Goal: Information Seeking & Learning: Learn about a topic

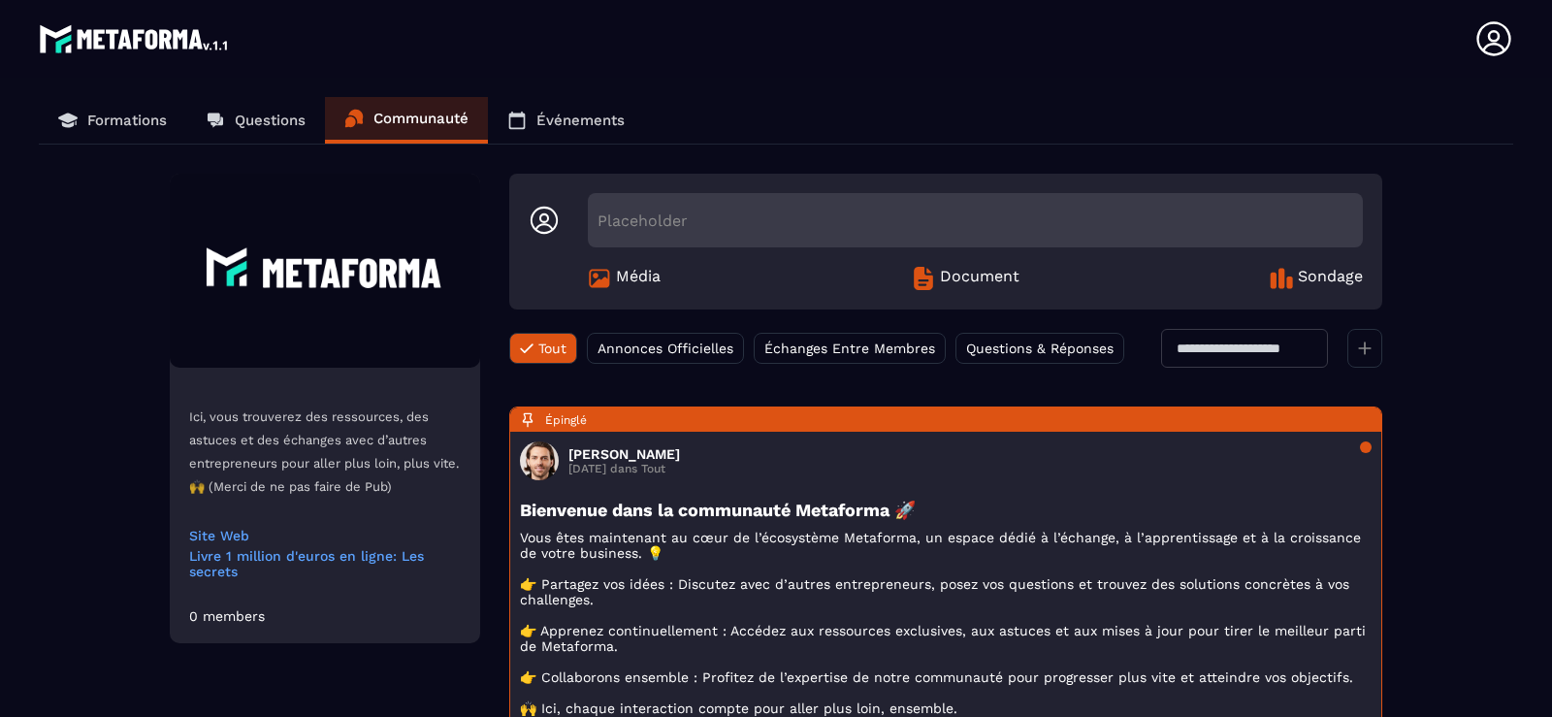
click at [612, 275] on div "Média" at bounding box center [624, 278] width 73 height 23
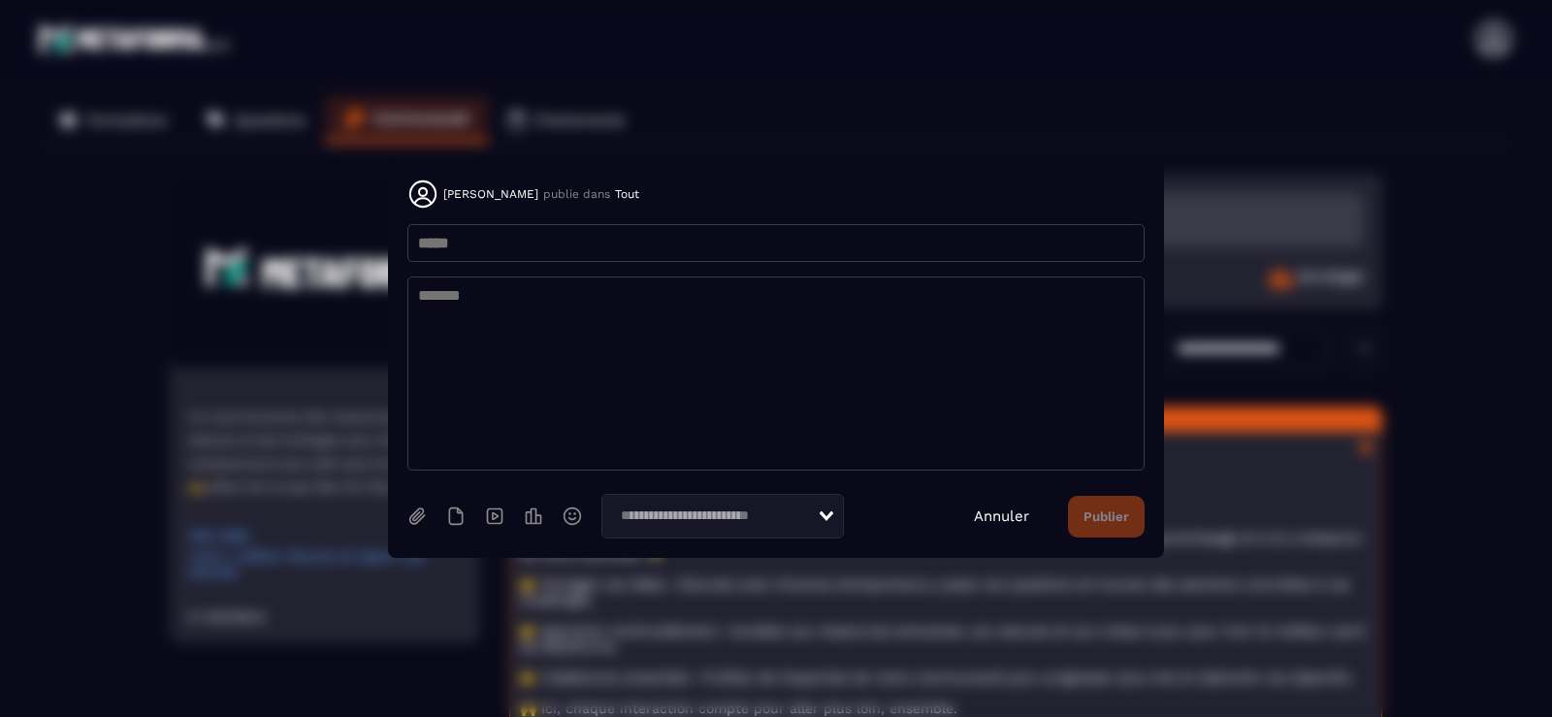
click at [995, 515] on link "Annuler" at bounding box center [1001, 515] width 55 height 17
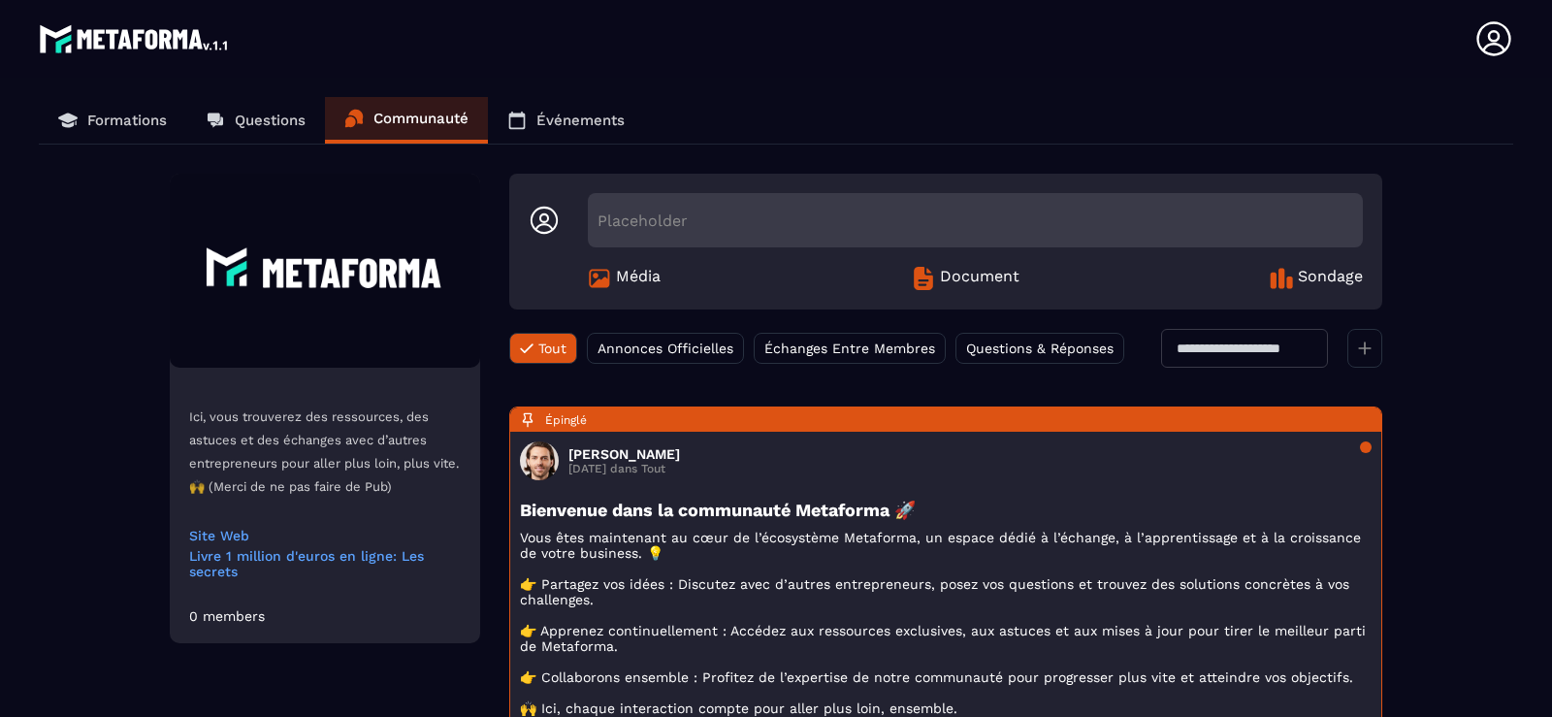
click at [999, 266] on div "Placeholder Média Document Sondage" at bounding box center [975, 241] width 775 height 97
click at [995, 279] on span "Document" at bounding box center [980, 278] width 80 height 23
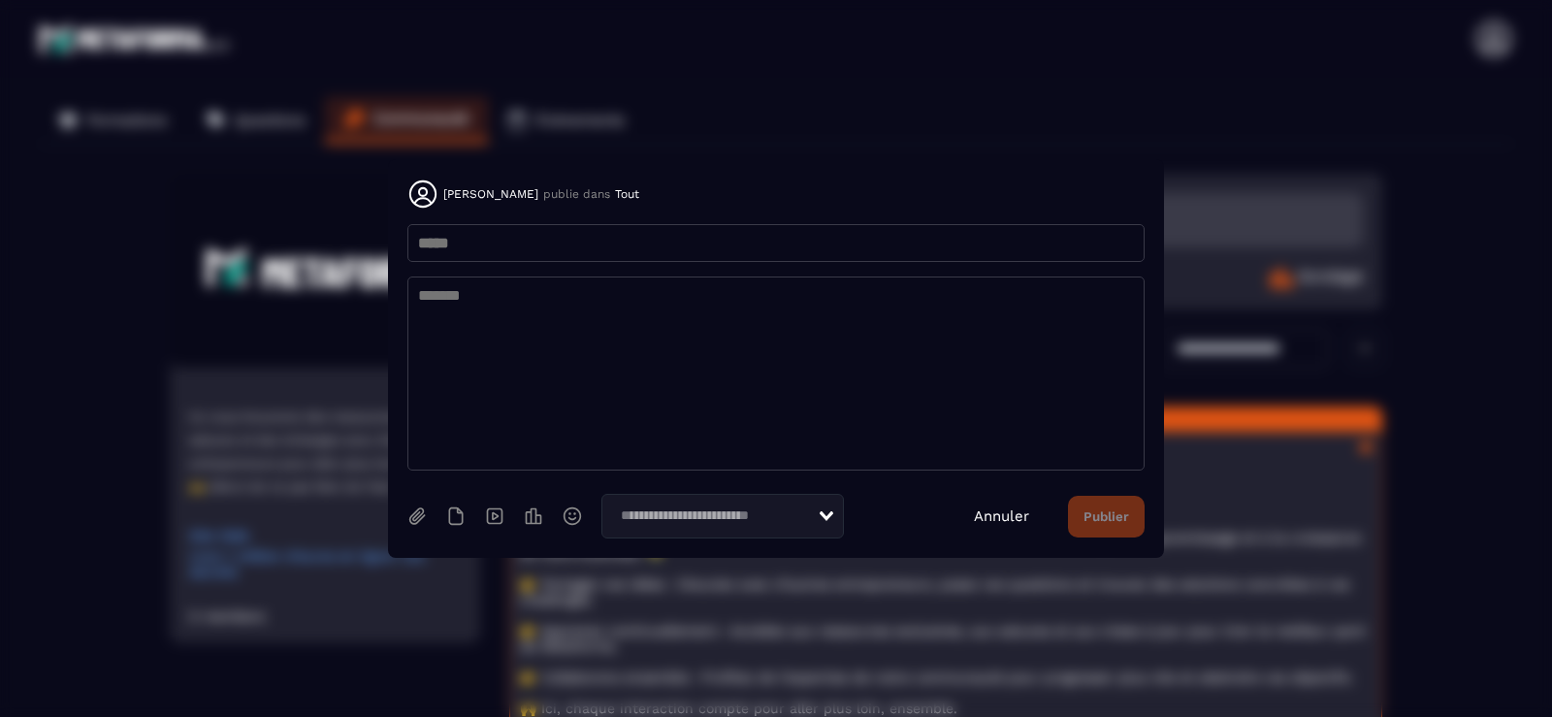
click at [992, 503] on div "Annuler Publier" at bounding box center [1059, 517] width 171 height 42
click at [992, 513] on link "Annuler" at bounding box center [1001, 515] width 55 height 17
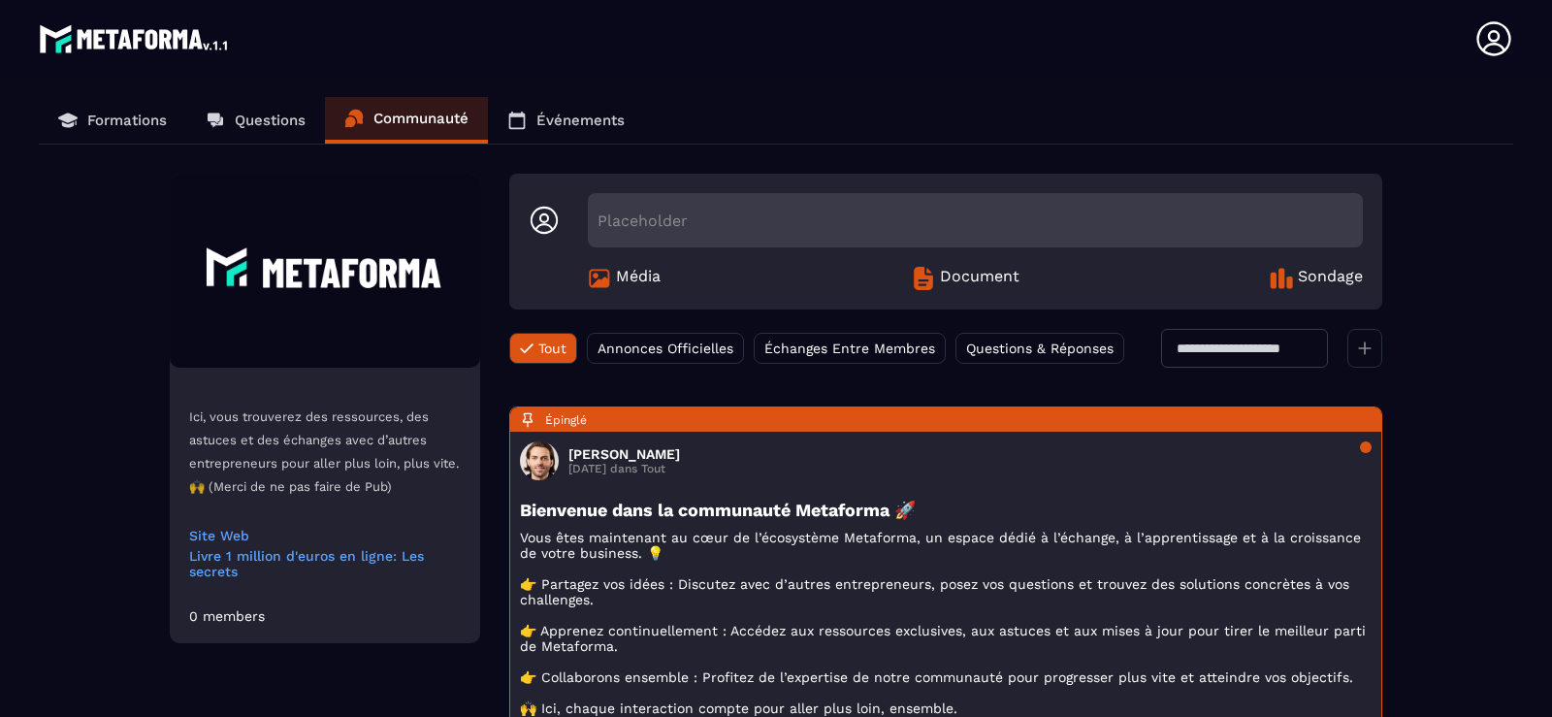
click at [279, 118] on p "Questions" at bounding box center [270, 120] width 71 height 17
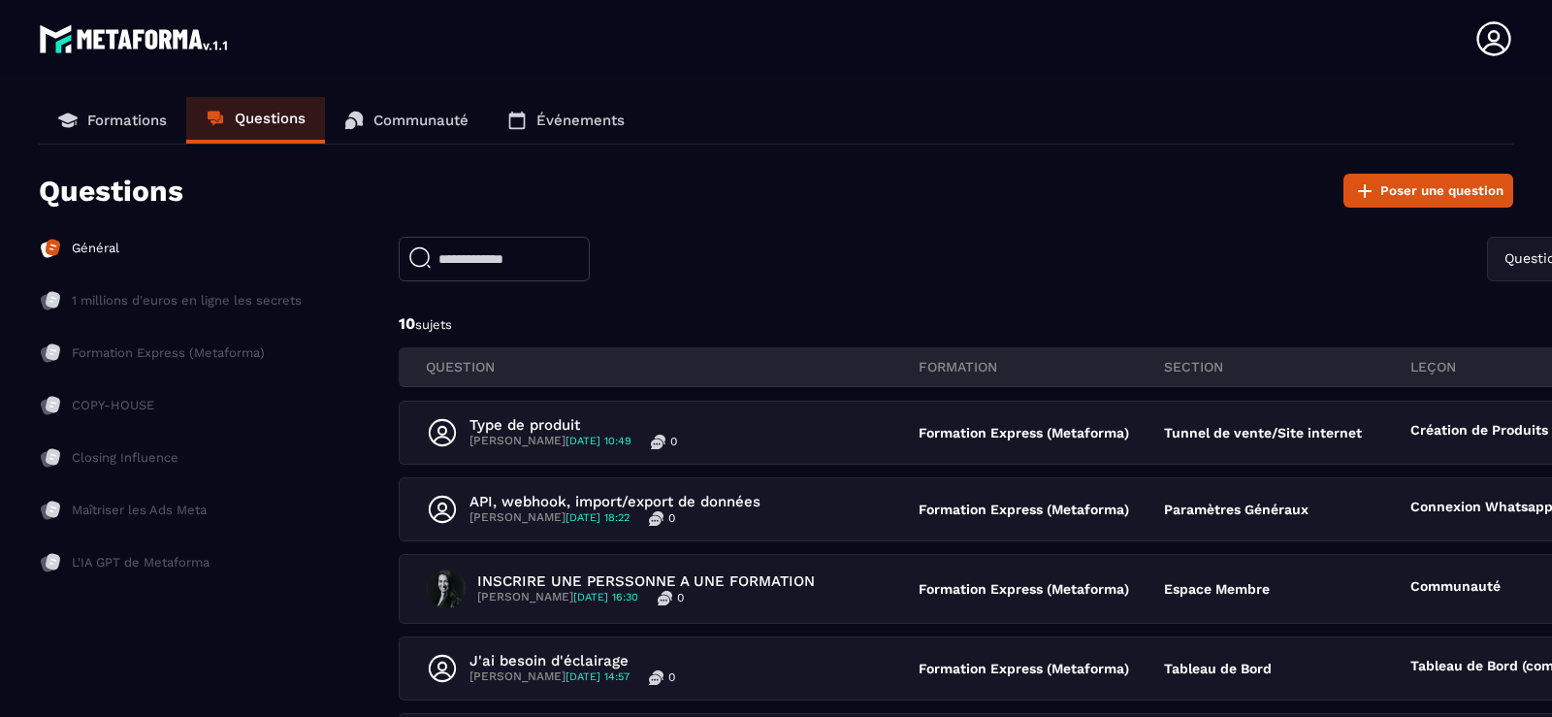
click at [1482, 35] on icon at bounding box center [1493, 38] width 39 height 39
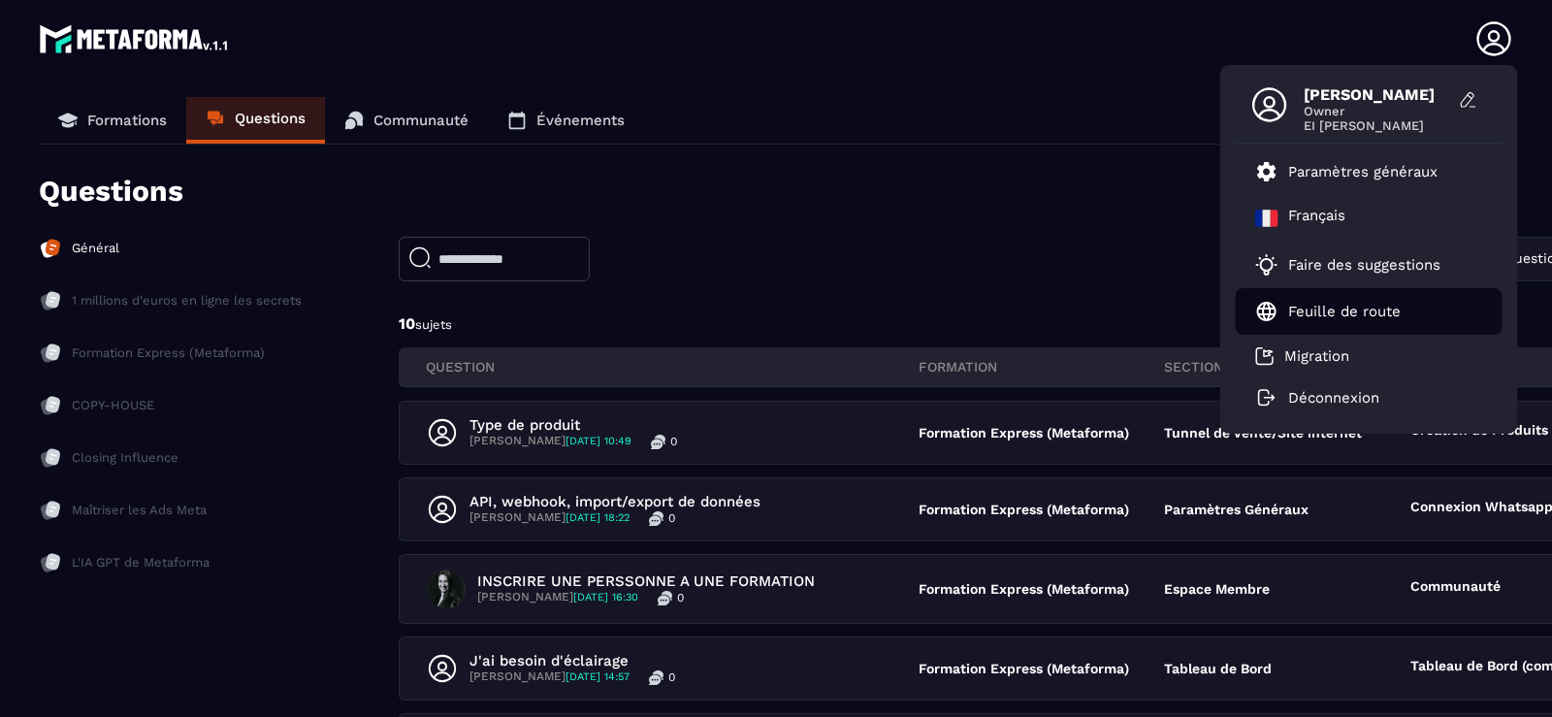
click at [1345, 306] on p "Feuille de route" at bounding box center [1344, 311] width 112 height 17
click at [84, 108] on link "Formations" at bounding box center [112, 120] width 147 height 47
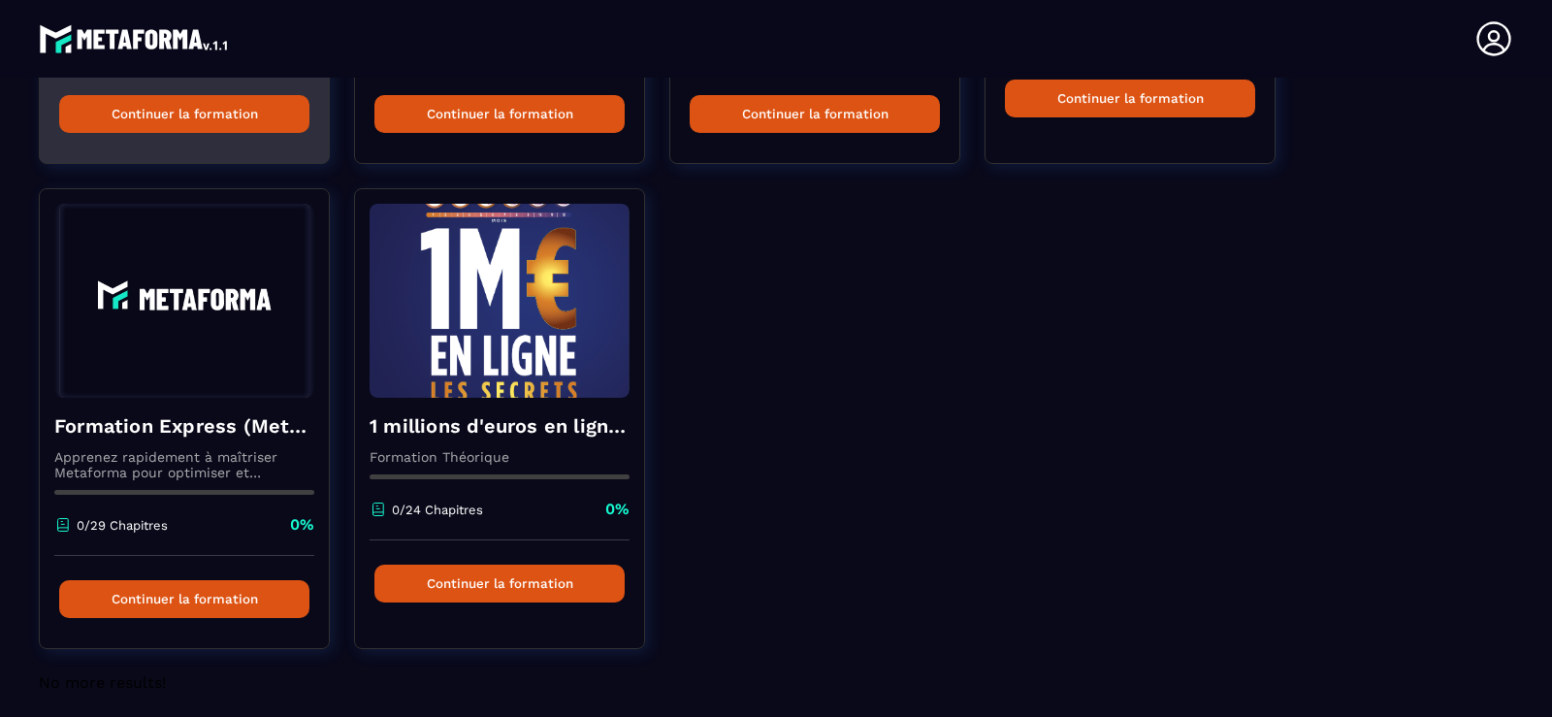
scroll to position [546, 0]
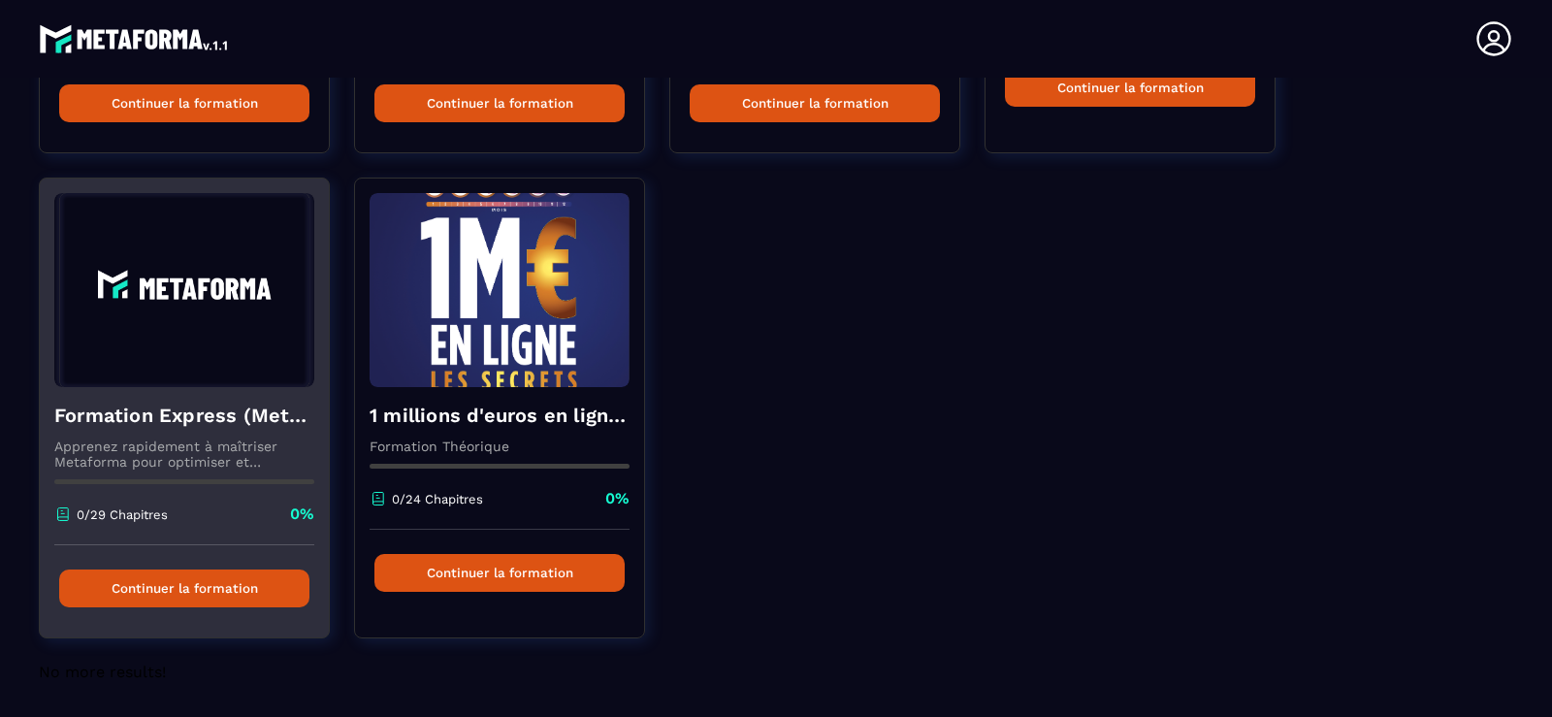
click at [156, 580] on button "Continuer la formation" at bounding box center [184, 588] width 250 height 38
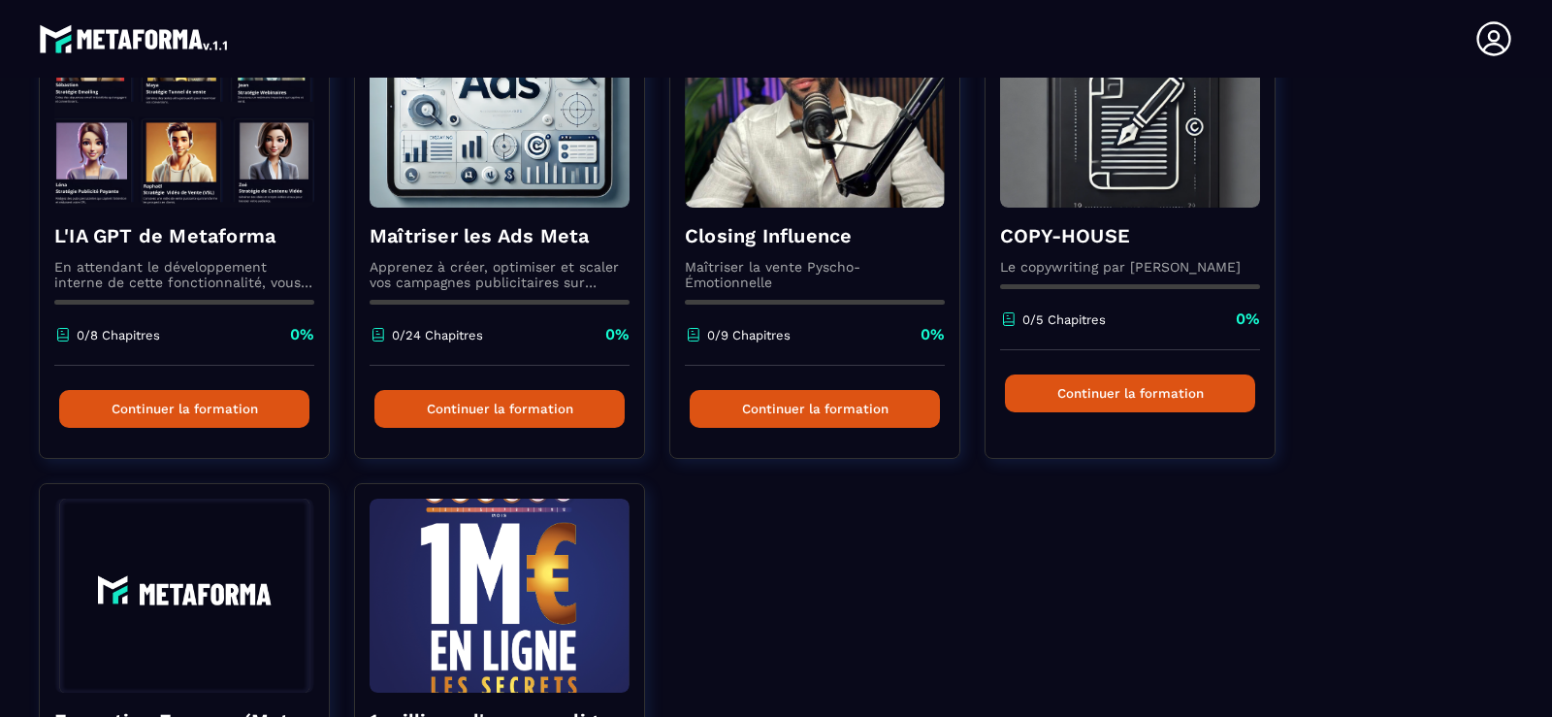
scroll to position [147, 0]
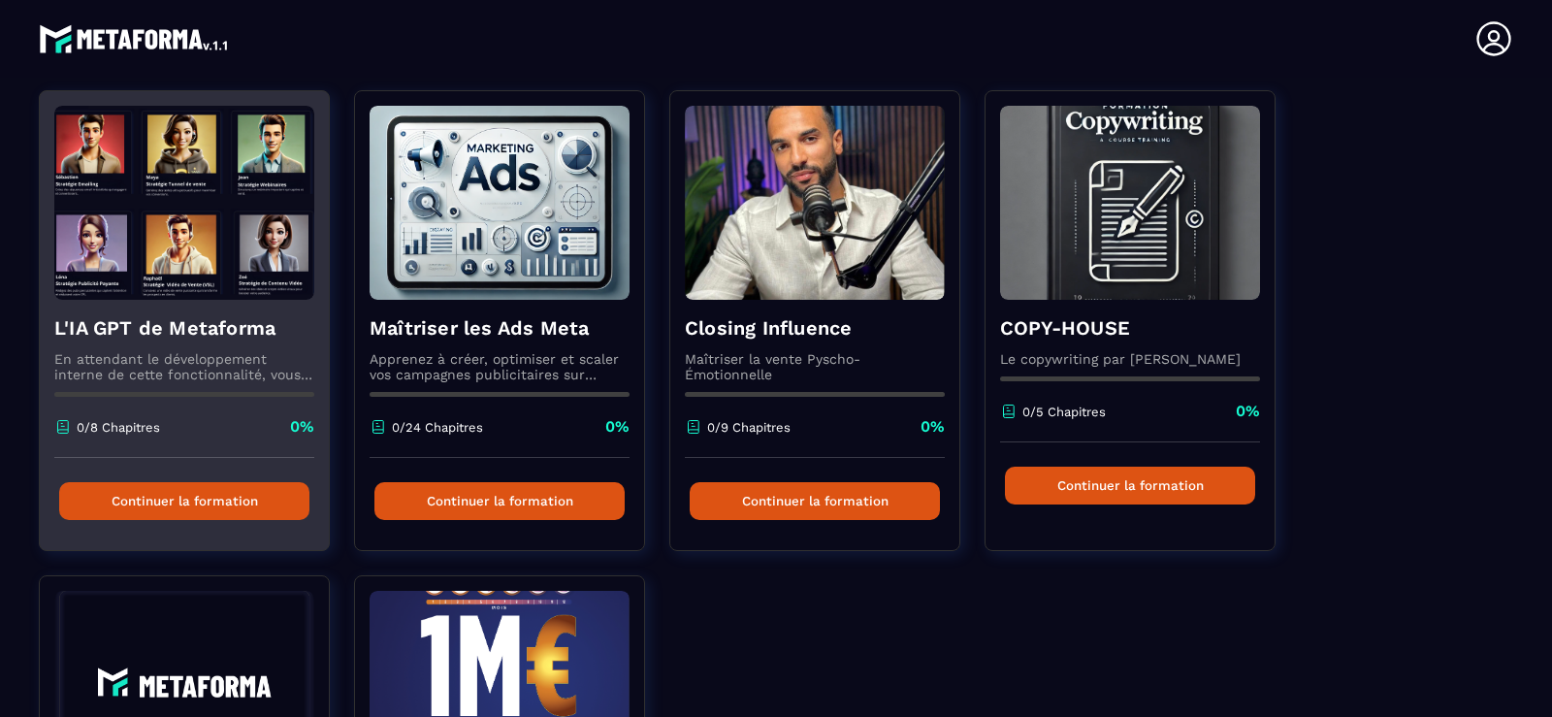
click at [148, 488] on button "Continuer la formation" at bounding box center [184, 501] width 250 height 38
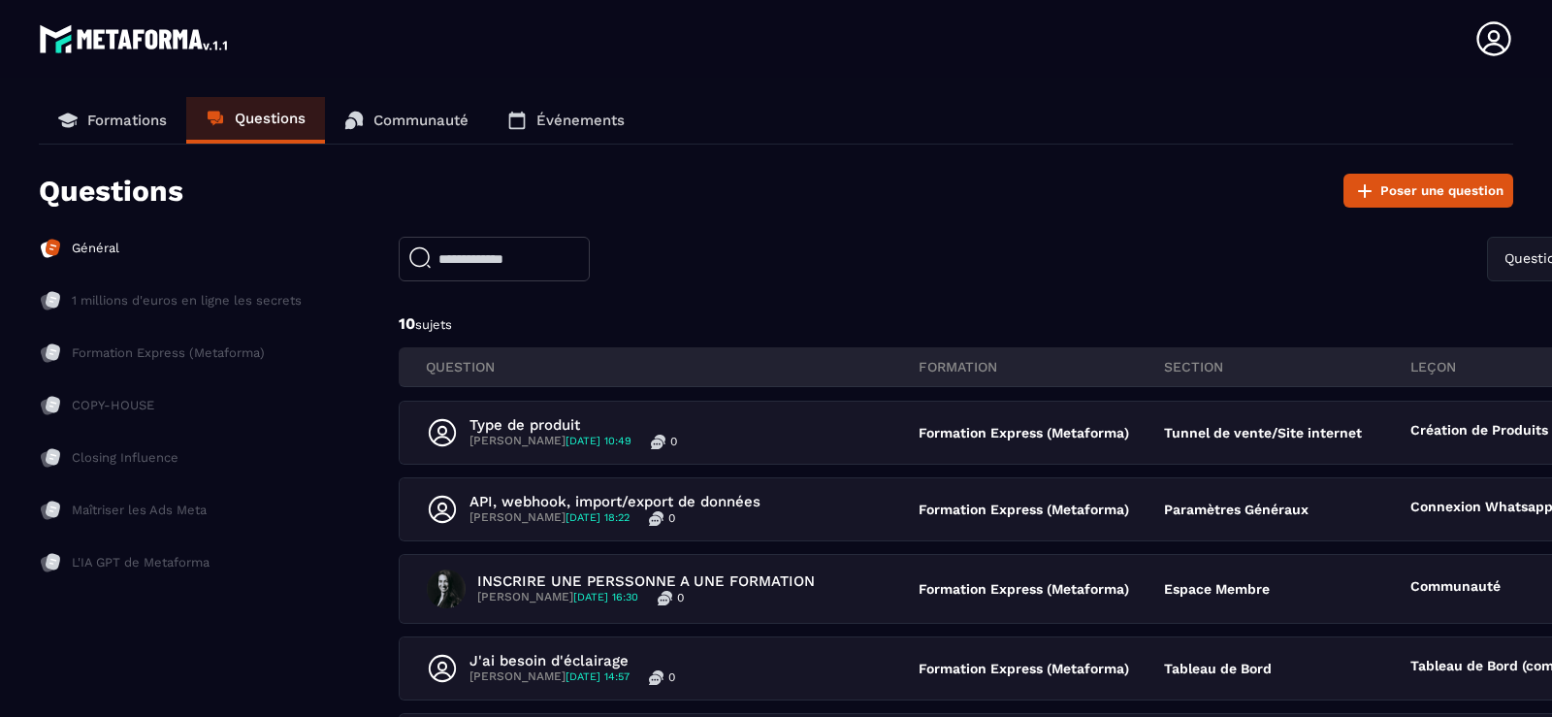
click at [1497, 46] on icon at bounding box center [1493, 38] width 34 height 34
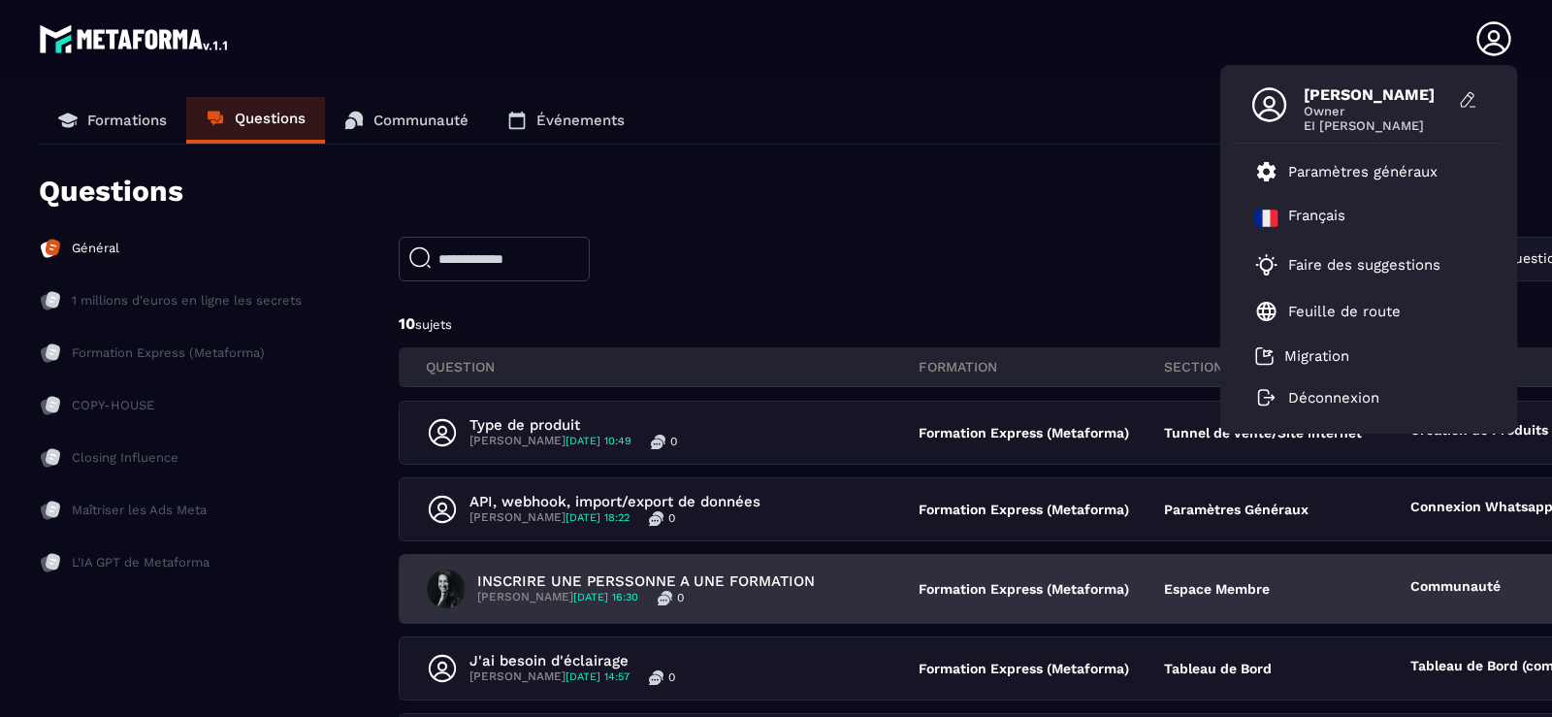
click at [611, 581] on p "INSCRIRE UNE PERSSONNE A UNE FORMATION" at bounding box center [645, 580] width 337 height 17
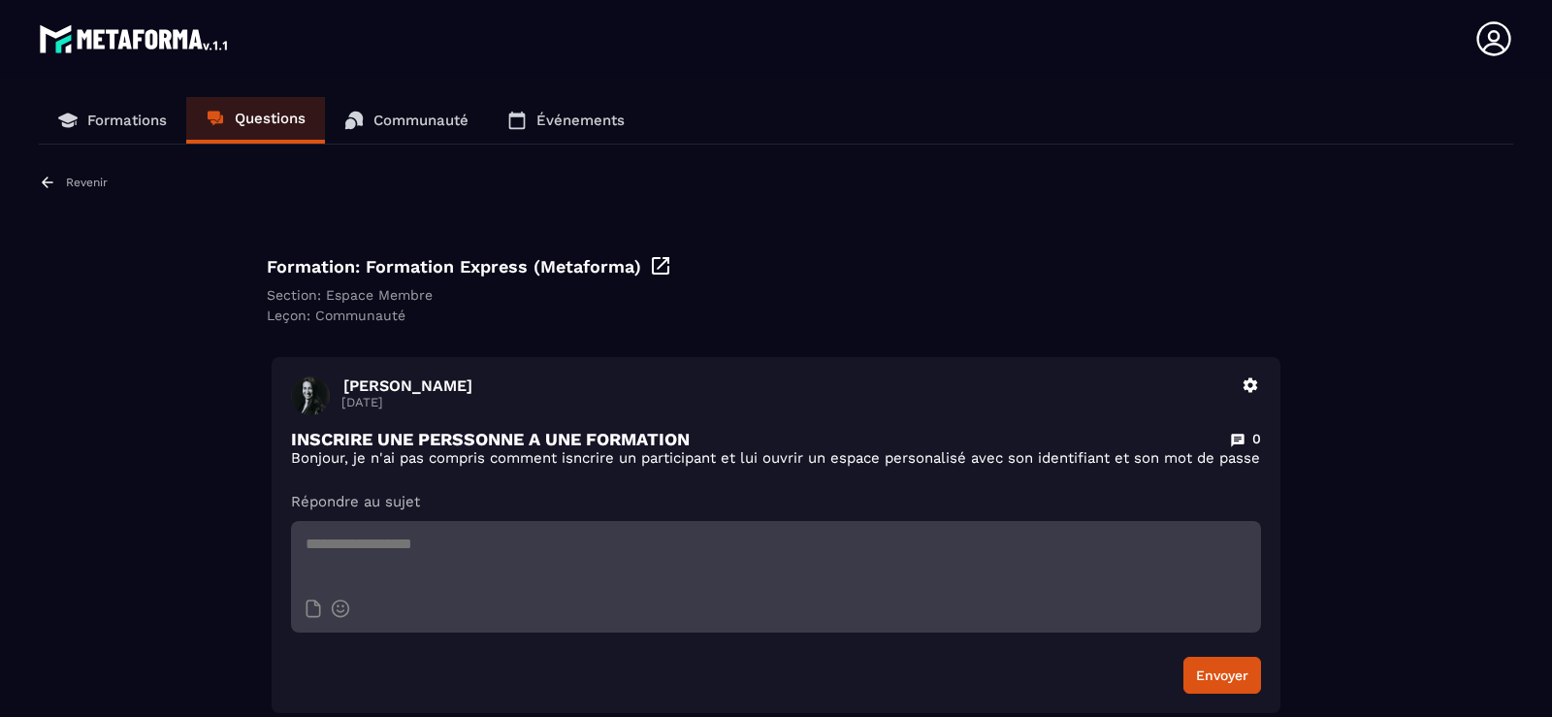
click at [126, 112] on p "Formations" at bounding box center [127, 120] width 80 height 17
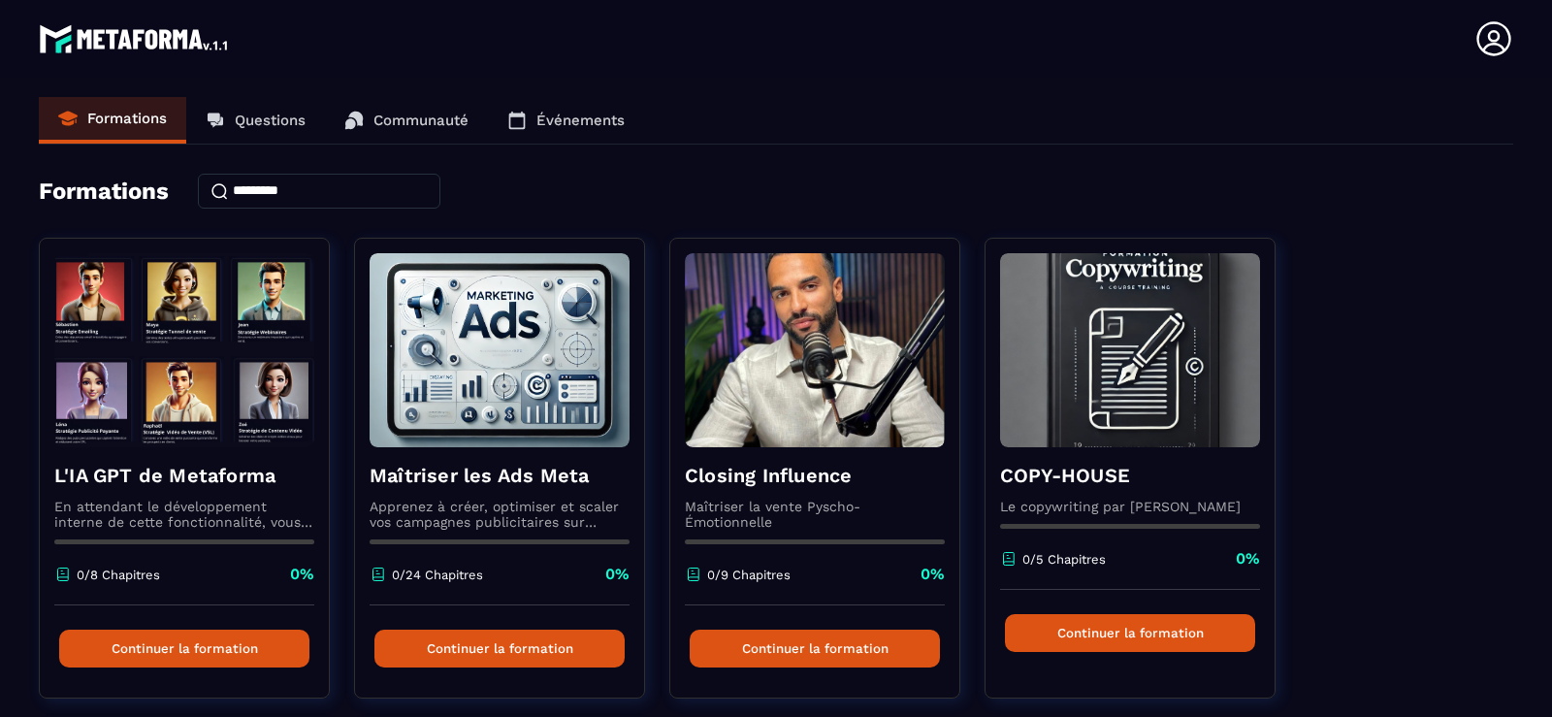
click at [376, 112] on p "Communauté" at bounding box center [420, 120] width 95 height 17
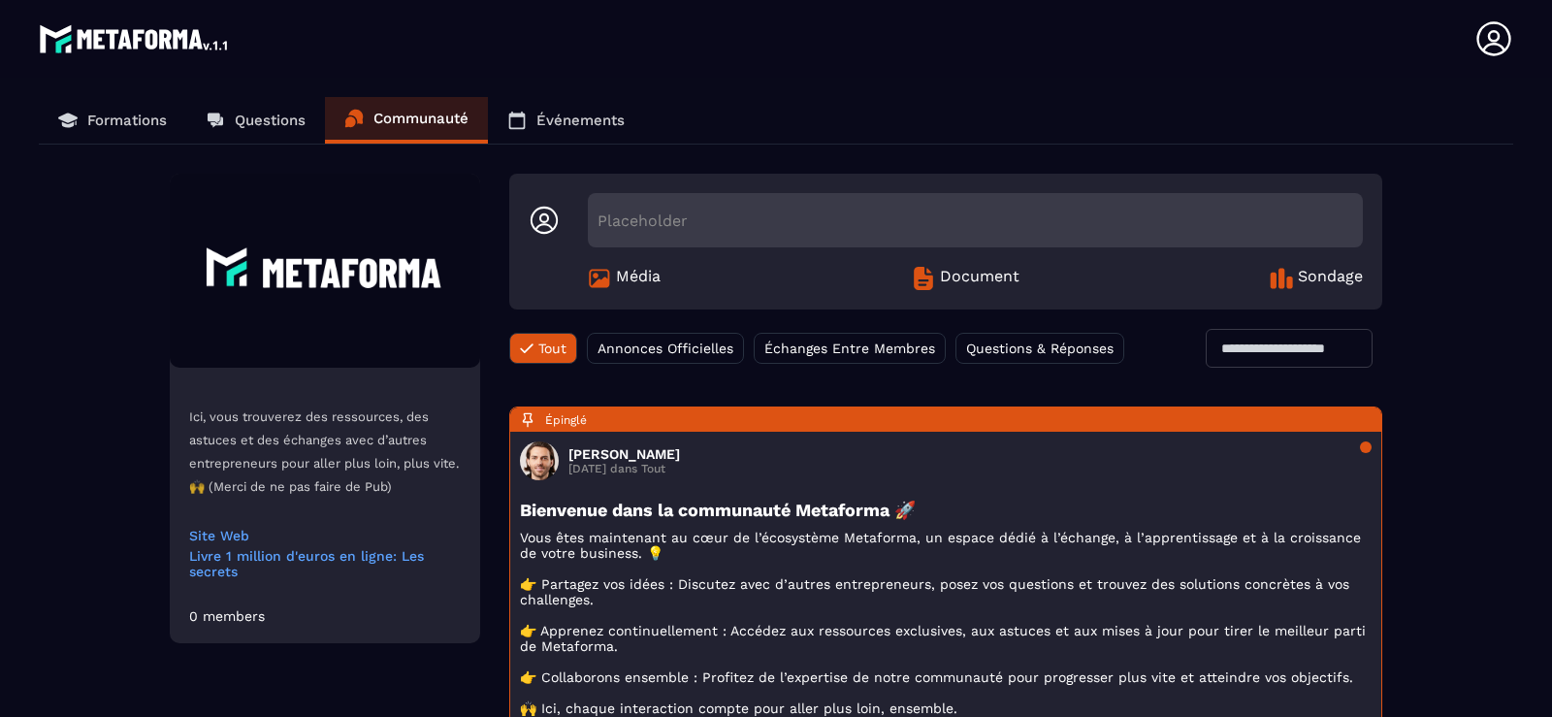
click at [576, 126] on p "Événements" at bounding box center [580, 120] width 88 height 17
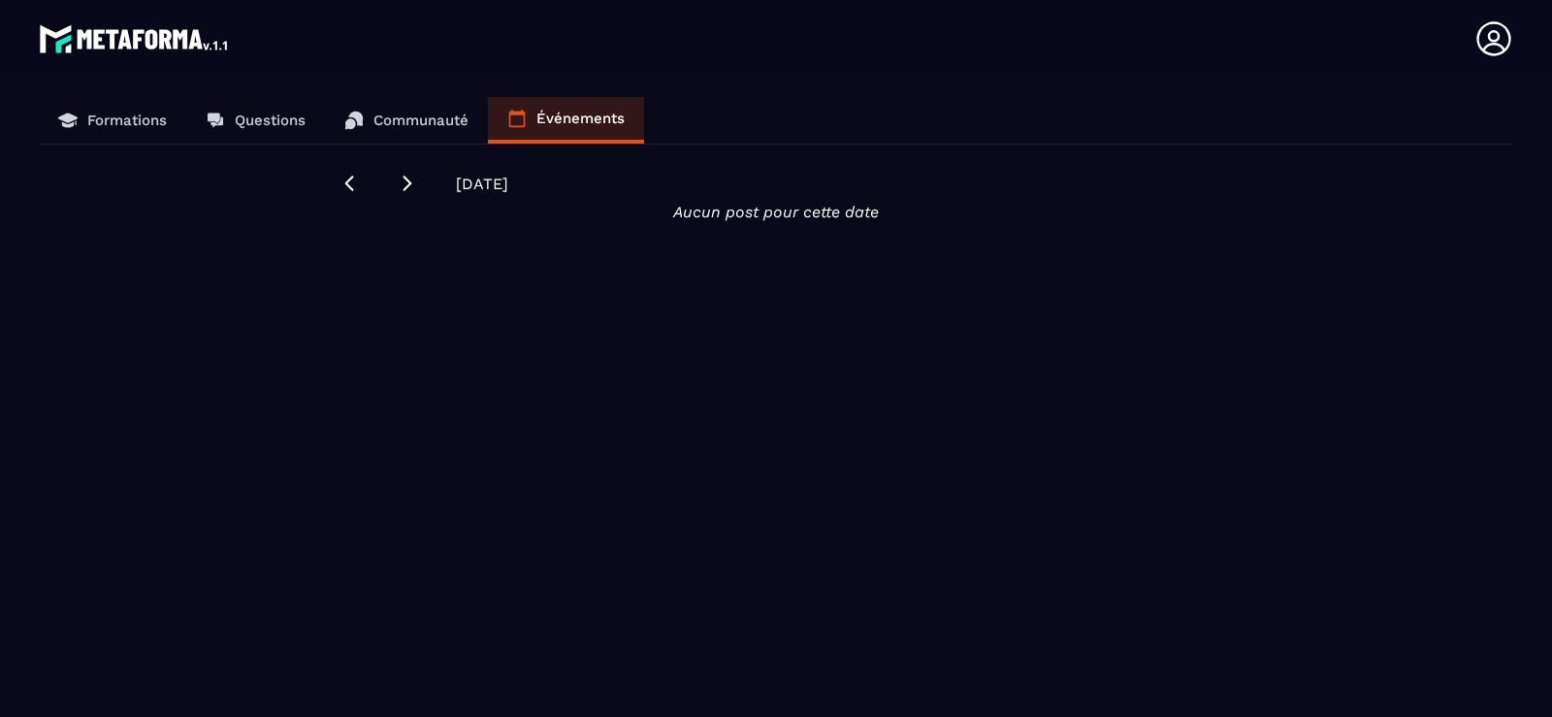
click at [112, 110] on link "Formations" at bounding box center [112, 120] width 147 height 47
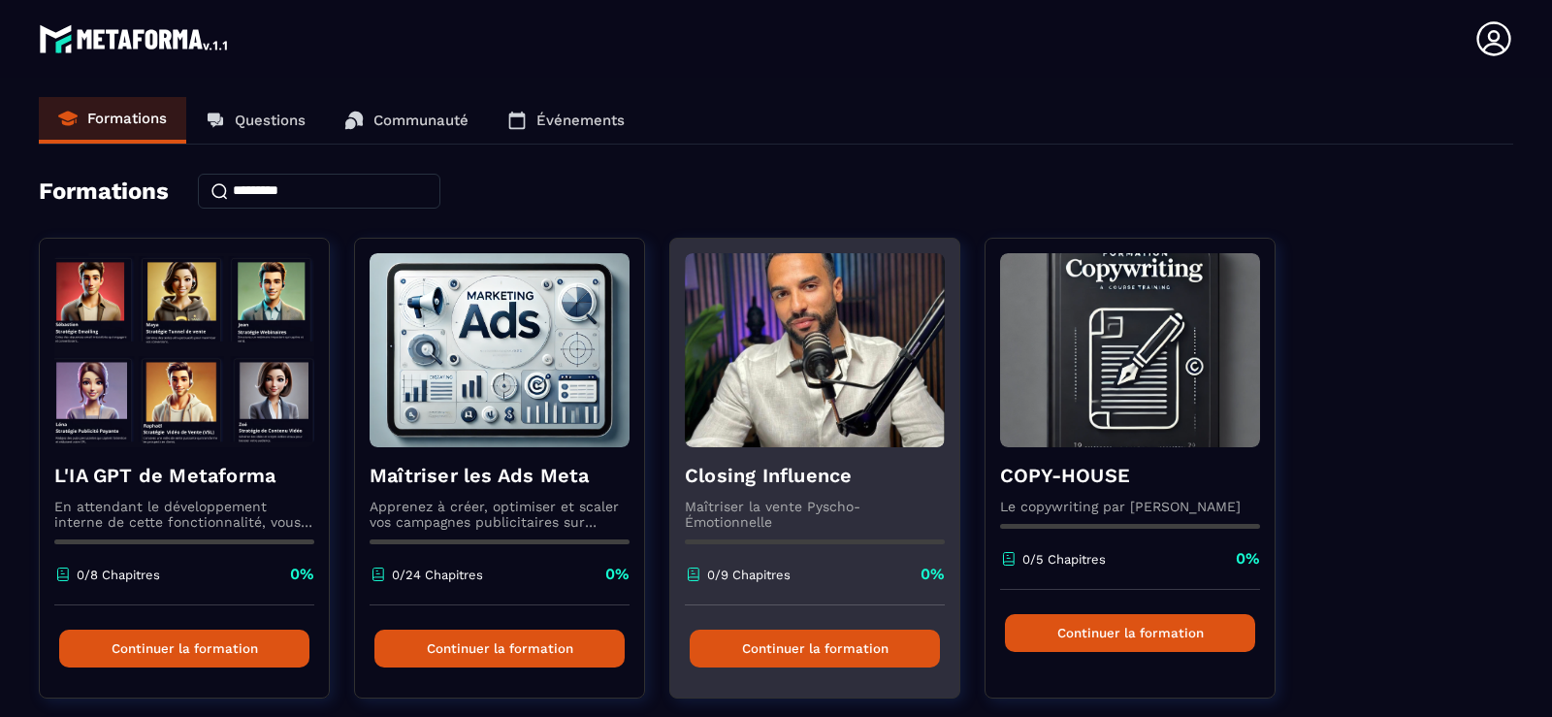
click at [822, 646] on button "Continuer la formation" at bounding box center [815, 648] width 250 height 38
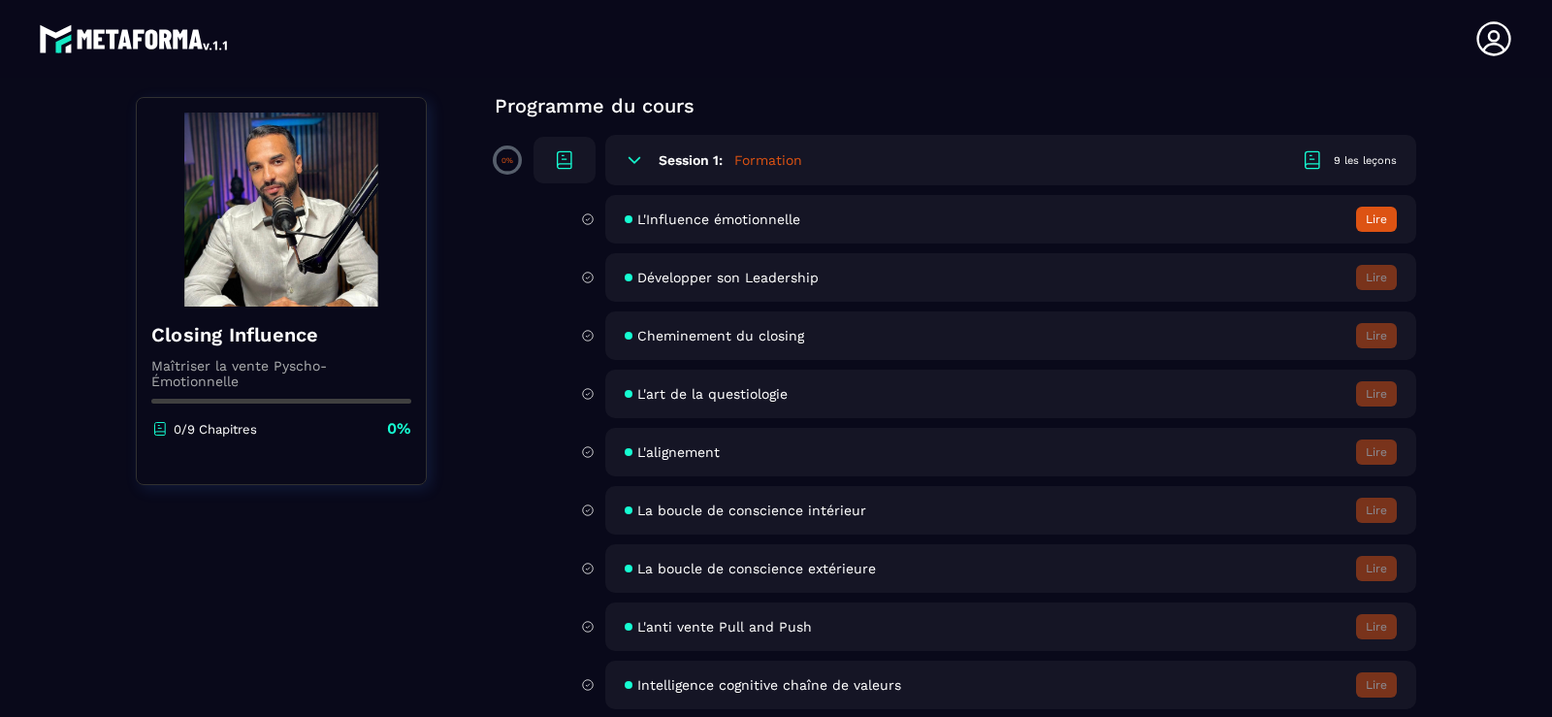
scroll to position [172, 0]
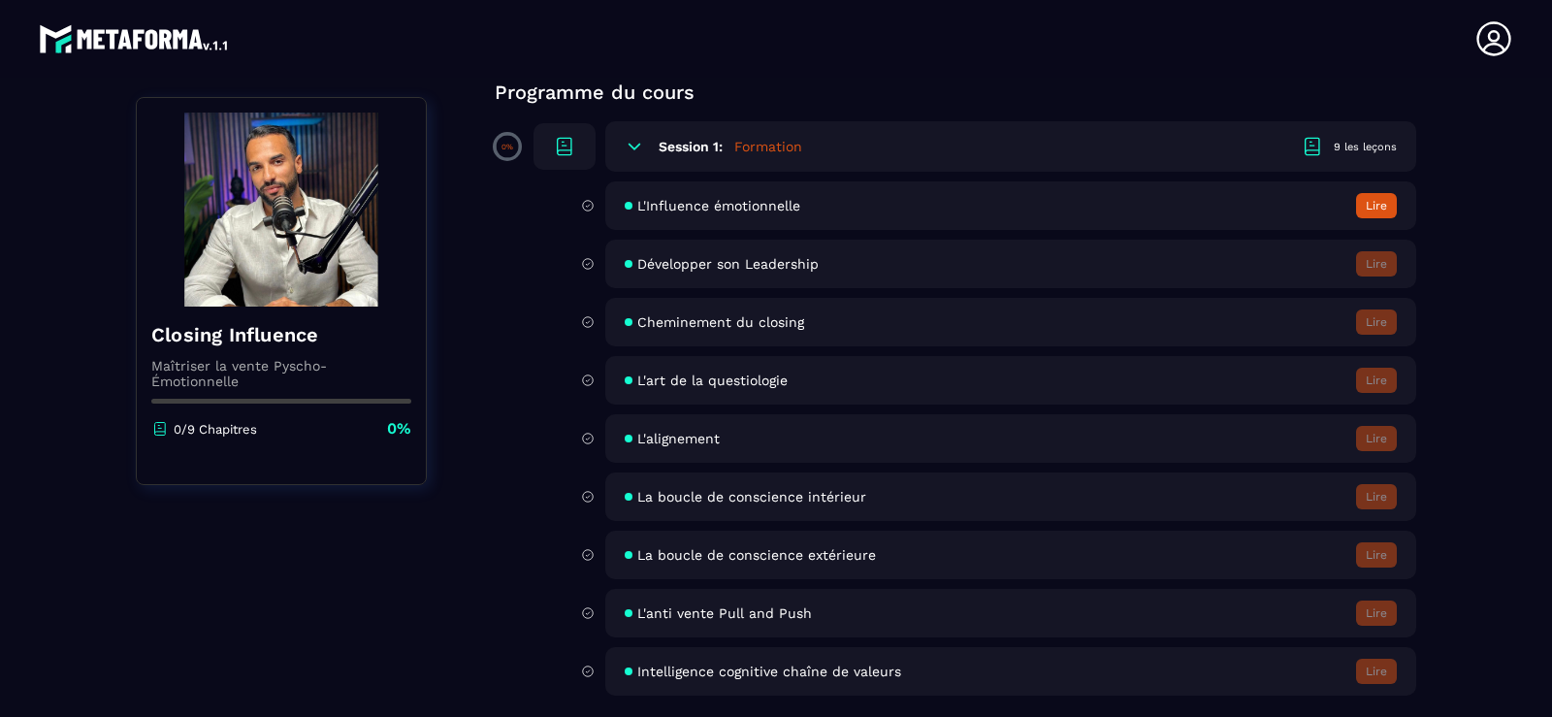
click at [1371, 201] on button "Lire" at bounding box center [1376, 205] width 41 height 25
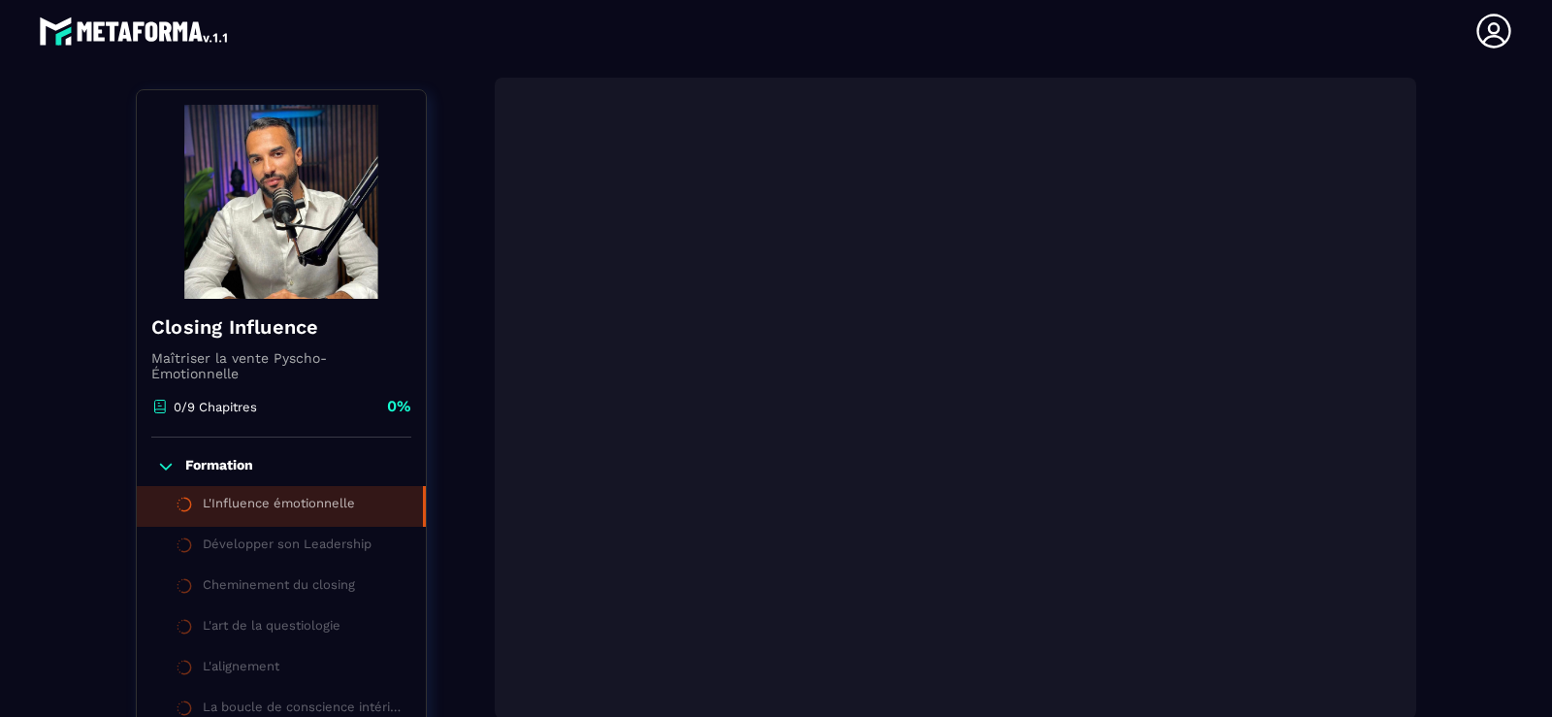
scroll to position [312, 0]
